Goal: Browse casually

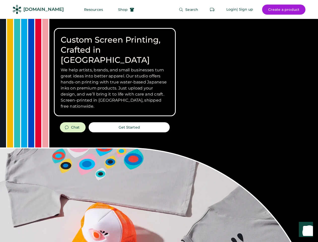
click at [159, 121] on div "Custom Screen Printing, Crafted in [GEOGRAPHIC_DATA] We help artists, brands, a…" at bounding box center [159, 179] width 318 height 320
click at [159, 130] on div "Custom Screen Printing, Crafted in [GEOGRAPHIC_DATA] We help artists, brands, a…" at bounding box center [159, 179] width 318 height 320
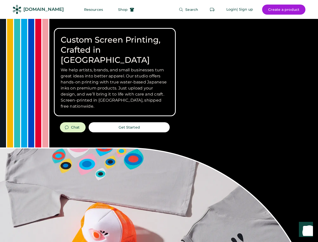
click at [159, 130] on div "Custom Screen Printing, Crafted in [GEOGRAPHIC_DATA] We help artists, brands, a…" at bounding box center [159, 179] width 318 height 320
click at [115, 72] on h3 "We help artists, brands, and small businesses turn great ideas into better appa…" at bounding box center [115, 88] width 108 height 42
click at [115, 67] on h3 "We help artists, brands, and small businesses turn great ideas into better appa…" at bounding box center [115, 88] width 108 height 42
click at [115, 45] on h1 "Custom Screen Printing, Crafted in [GEOGRAPHIC_DATA]" at bounding box center [115, 50] width 108 height 30
